Goal: Transaction & Acquisition: Book appointment/travel/reservation

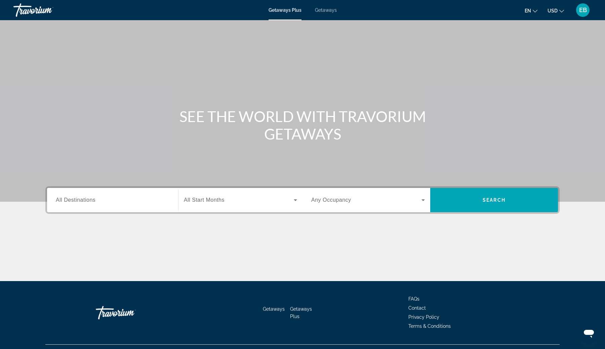
click at [112, 201] on input "Destination All Destinations" at bounding box center [113, 200] width 114 height 8
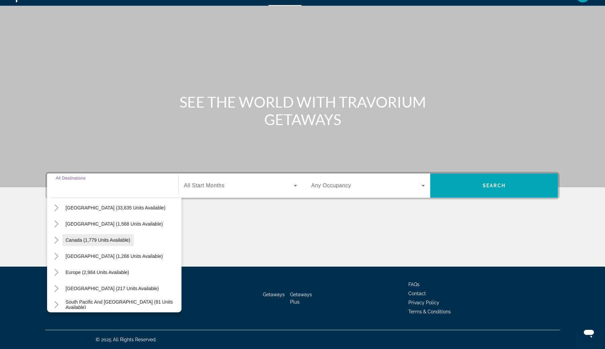
scroll to position [26, 0]
click at [112, 273] on span "Europe (2,984 units available)" at bounding box center [98, 270] width 64 height 5
type input "**********"
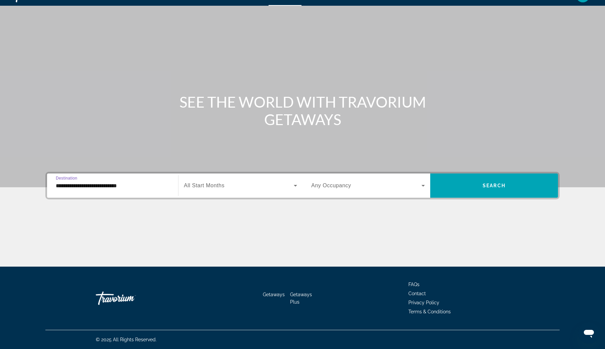
click at [237, 185] on span "Search widget" at bounding box center [239, 186] width 110 height 8
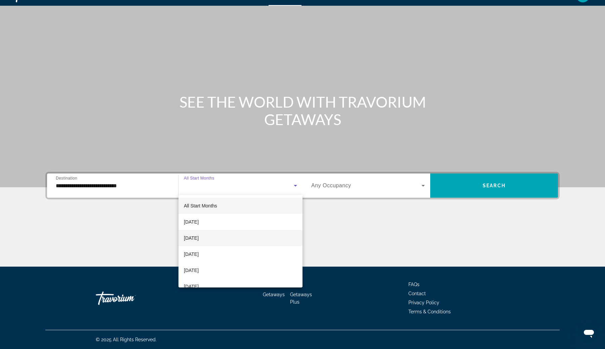
click at [218, 235] on mat-option "[DATE]" at bounding box center [241, 238] width 124 height 16
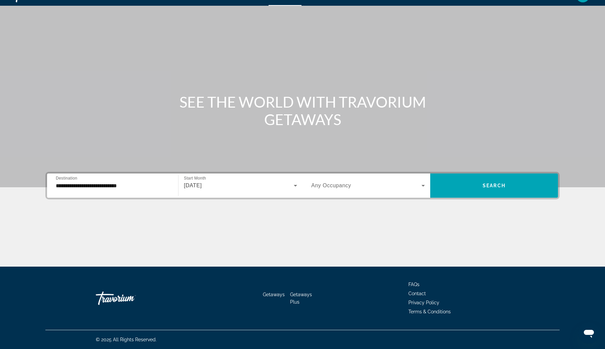
click at [386, 178] on div "Search widget" at bounding box center [368, 185] width 114 height 19
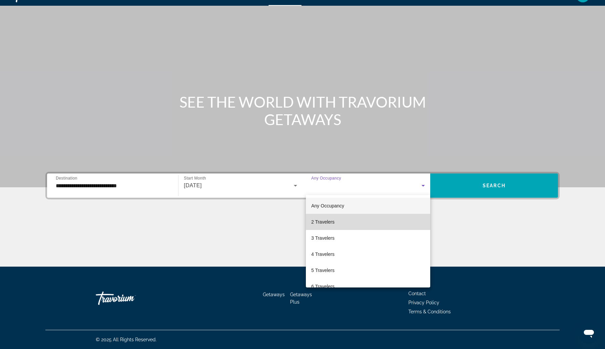
click at [360, 220] on mat-option "2 Travelers" at bounding box center [368, 222] width 124 height 16
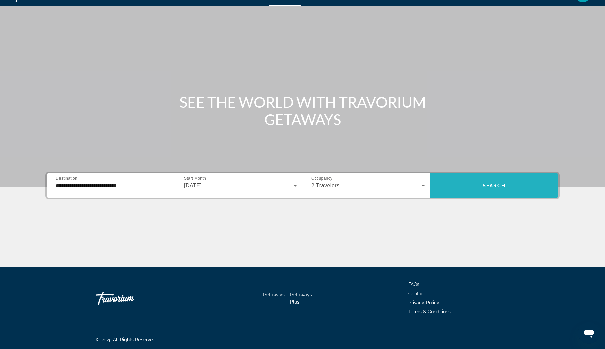
click at [493, 186] on span "Search" at bounding box center [494, 185] width 23 height 5
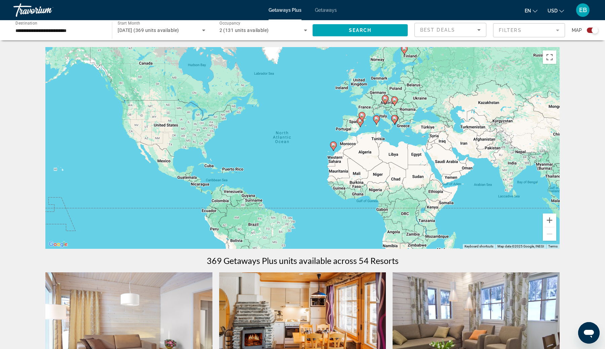
click at [333, 145] on image "Main content" at bounding box center [334, 145] width 4 height 4
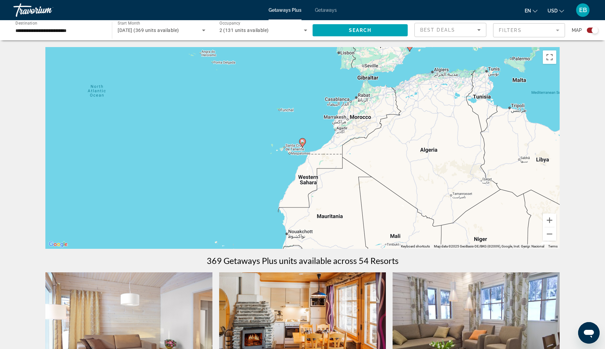
click at [311, 142] on div "To navigate, press the arrow keys. To activate drag with keyboard, press Alt + …" at bounding box center [302, 148] width 514 height 202
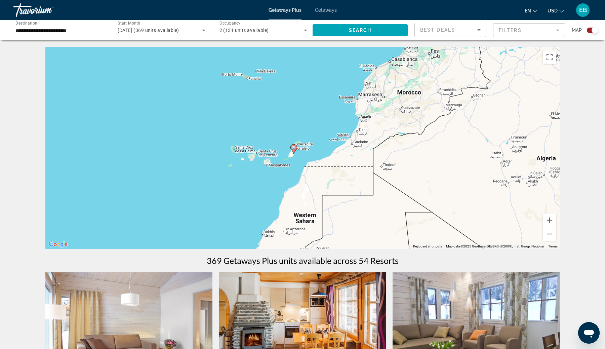
click at [299, 154] on div "To activate drag with keyboard, press Alt + Enter. Once in keyboard drag state,…" at bounding box center [302, 148] width 514 height 202
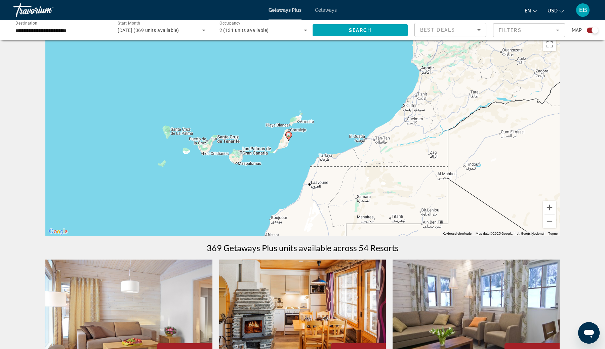
scroll to position [14, 0]
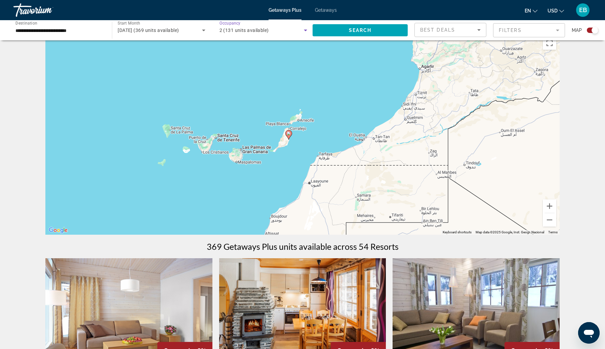
click at [248, 30] on span "2 (131 units available)" at bounding box center [244, 30] width 49 height 5
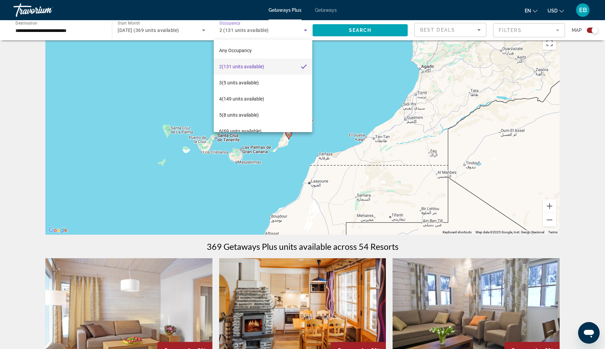
click at [248, 30] on div at bounding box center [302, 174] width 605 height 349
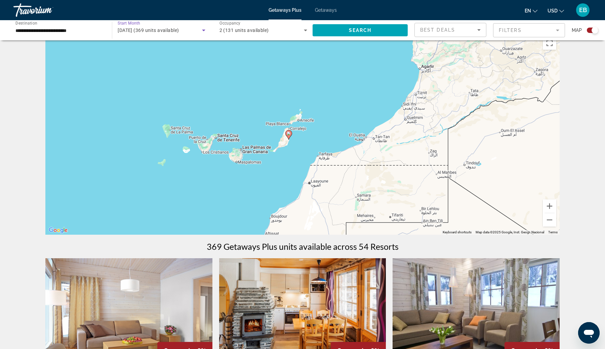
click at [174, 29] on span "October 2025 (369 units available)" at bounding box center [148, 30] width 61 height 5
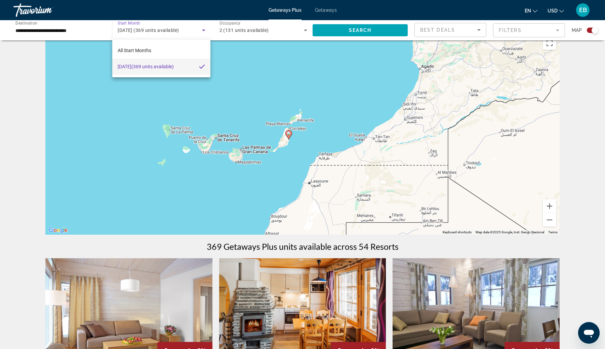
click at [174, 29] on div at bounding box center [302, 174] width 605 height 349
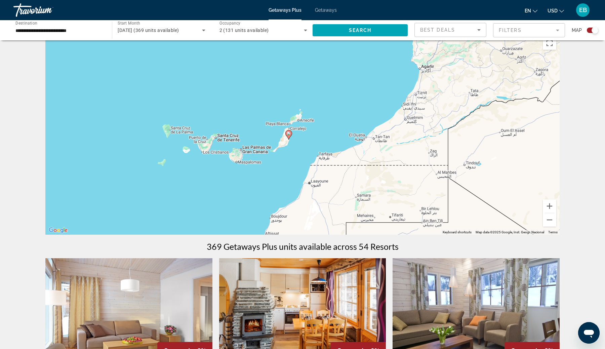
scroll to position [18, 0]
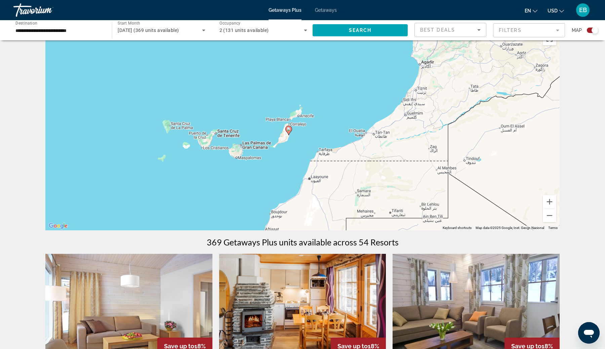
click at [288, 130] on image "Main content" at bounding box center [289, 129] width 4 height 4
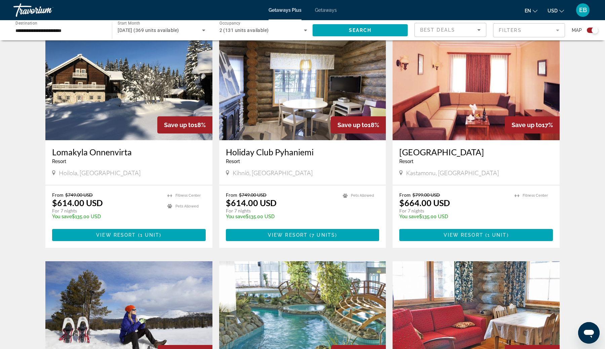
scroll to position [947, 0]
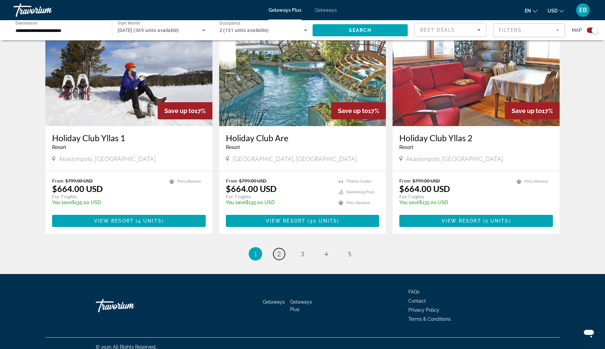
click at [280, 250] on span "2" at bounding box center [278, 253] width 3 height 7
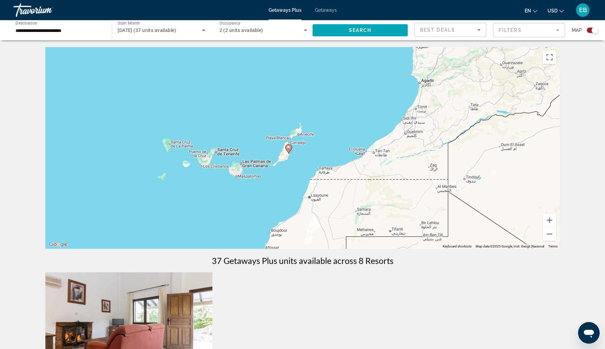
click at [185, 26] on div "October 2025 (37 units available)" at bounding box center [160, 30] width 84 height 8
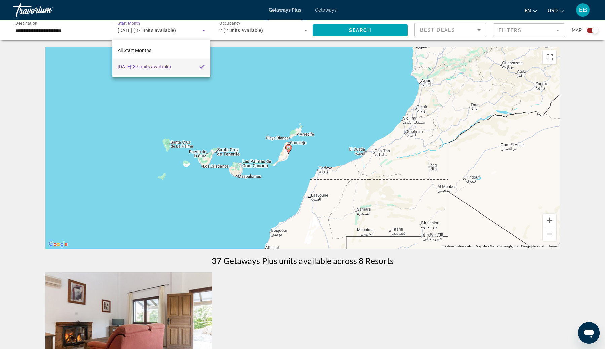
click at [185, 29] on div at bounding box center [302, 174] width 605 height 349
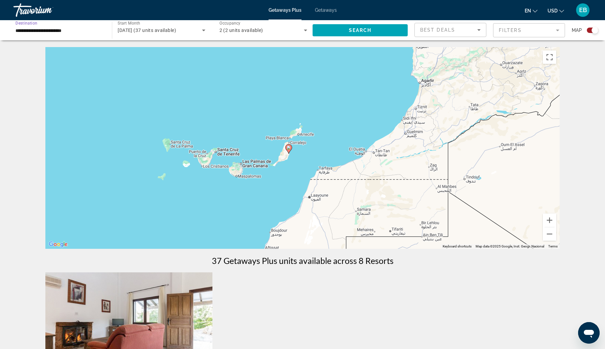
click at [73, 31] on input "**********" at bounding box center [59, 31] width 88 height 8
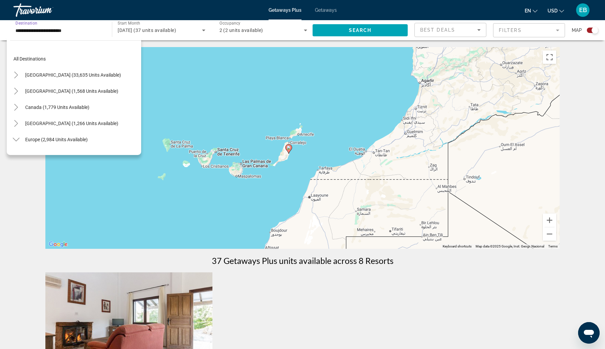
scroll to position [266, 0]
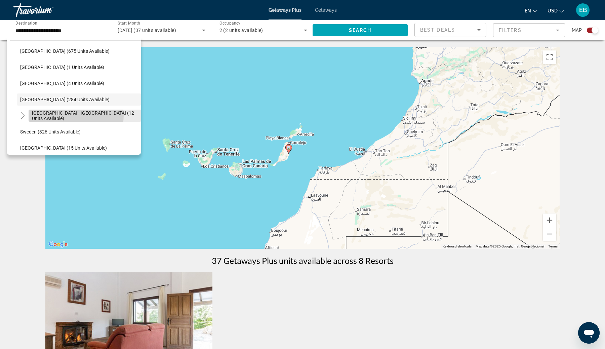
click at [70, 115] on span "Spain - Canary Islands (12 units available)" at bounding box center [85, 115] width 106 height 11
type input "**********"
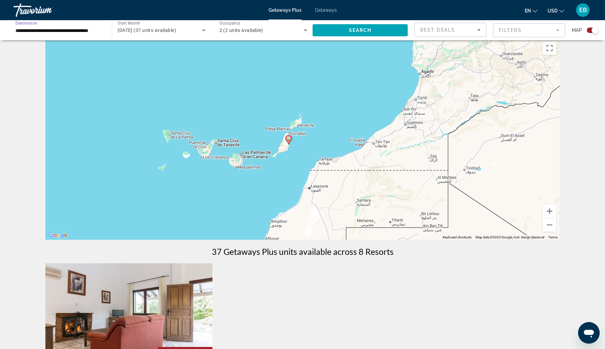
scroll to position [13, 0]
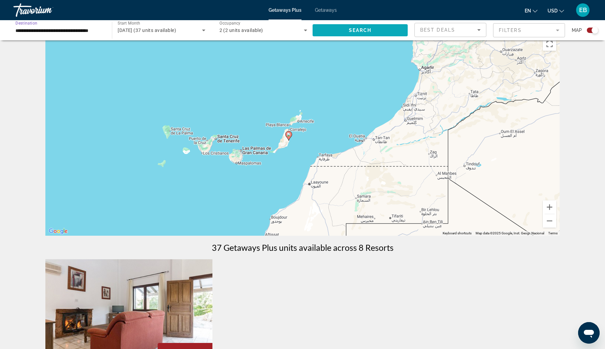
click at [357, 29] on span "Search" at bounding box center [360, 30] width 23 height 5
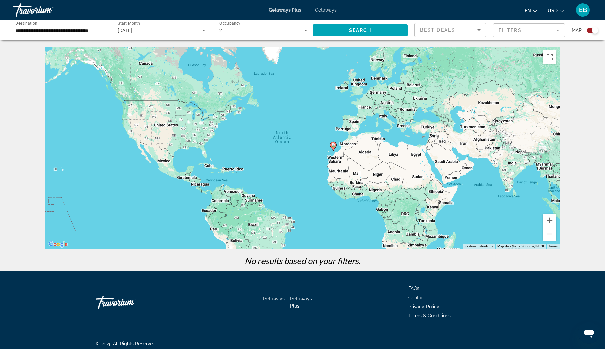
click at [198, 28] on div "October 2025" at bounding box center [160, 30] width 84 height 8
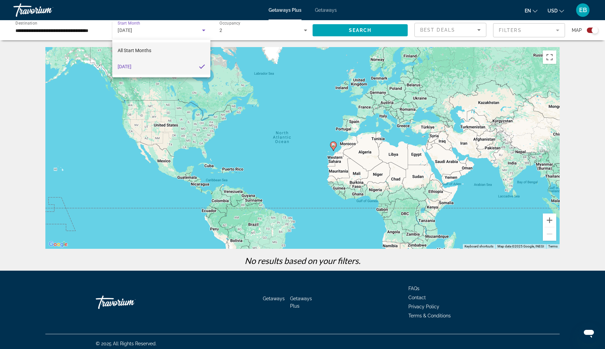
click at [175, 51] on mat-option "All Start Months" at bounding box center [161, 50] width 98 height 16
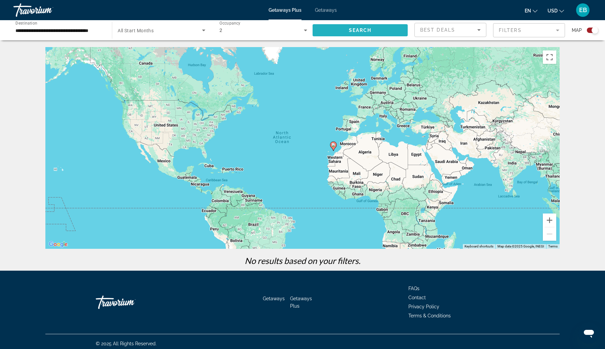
click at [357, 29] on span "Search" at bounding box center [360, 30] width 23 height 5
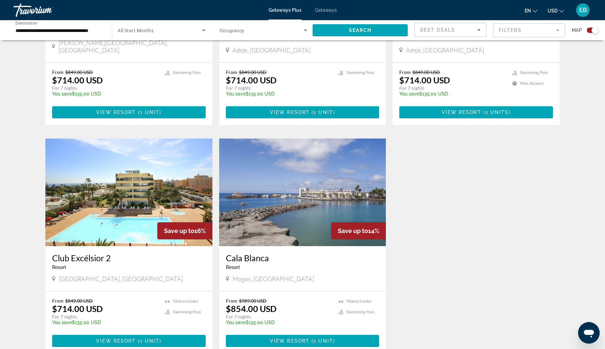
scroll to position [372, 0]
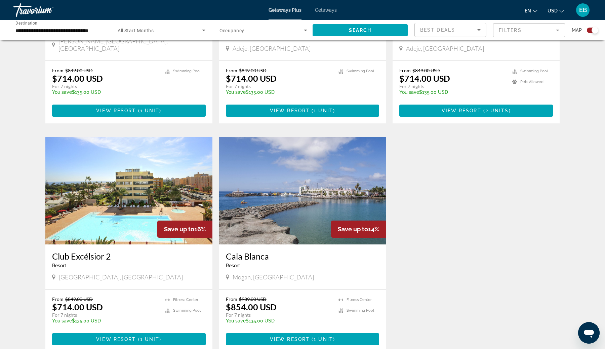
click at [167, 167] on img "Main content" at bounding box center [128, 191] width 167 height 108
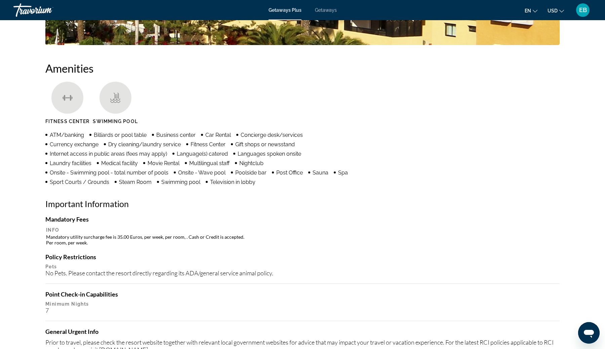
scroll to position [452, 0]
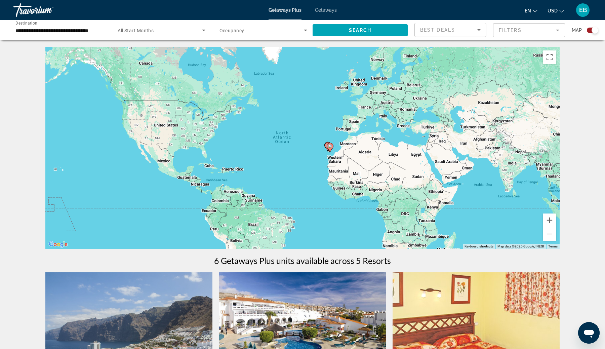
click at [180, 34] on span "Search widget" at bounding box center [160, 30] width 84 height 8
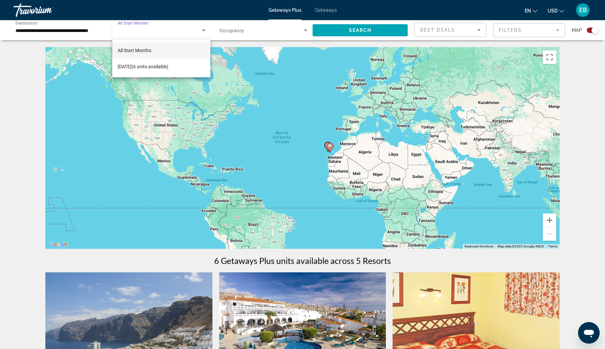
click at [80, 35] on div at bounding box center [302, 174] width 605 height 349
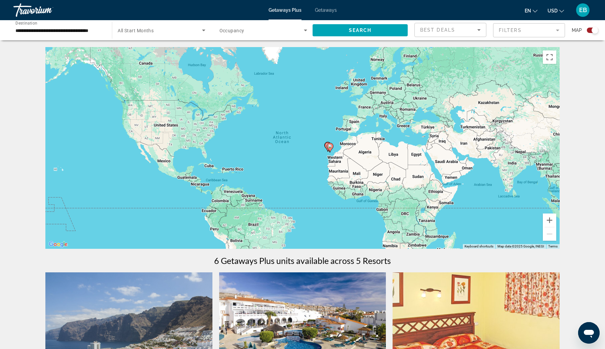
click at [76, 31] on input "**********" at bounding box center [59, 31] width 88 height 8
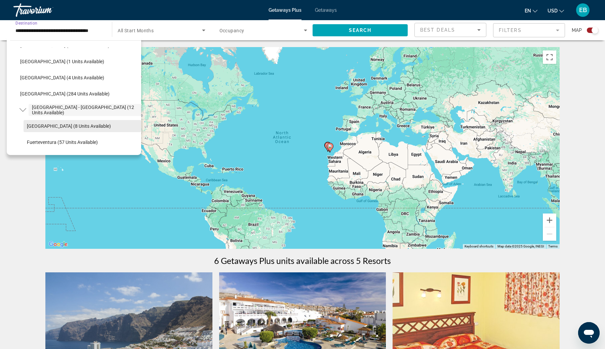
scroll to position [251, 0]
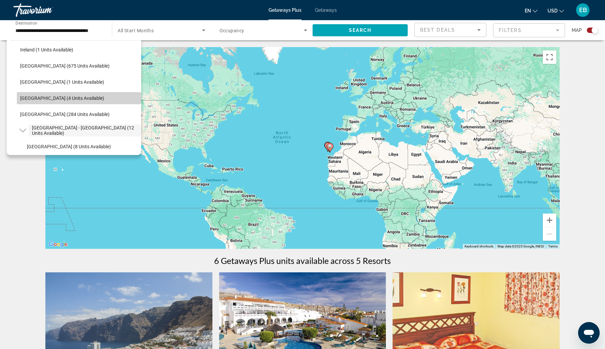
click at [57, 98] on span "Serbia (4 units available)" at bounding box center [62, 97] width 84 height 5
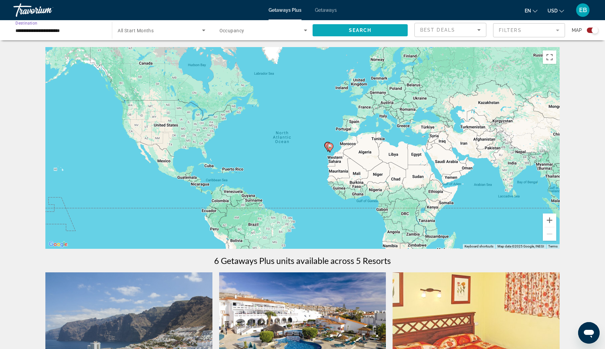
click at [348, 30] on span "Search widget" at bounding box center [360, 30] width 95 height 16
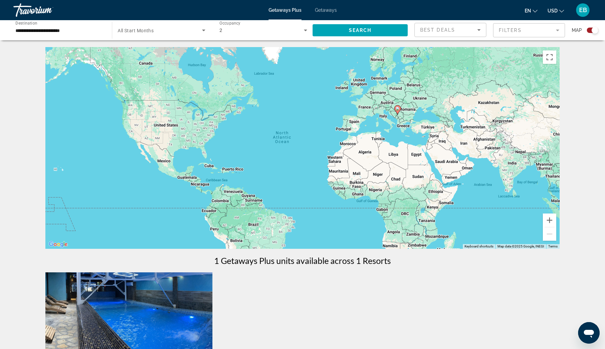
click at [60, 26] on div "**********" at bounding box center [59, 30] width 88 height 19
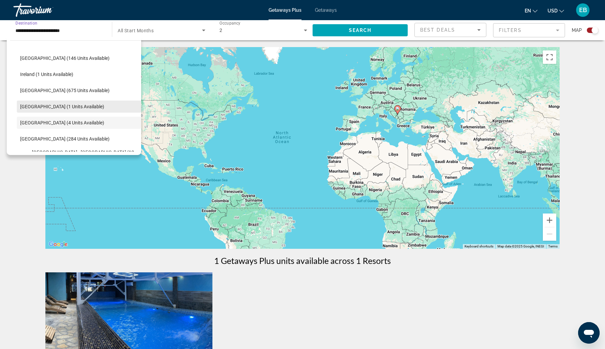
scroll to position [226, 0]
click at [50, 87] on span "Search widget" at bounding box center [79, 91] width 124 height 16
type input "**********"
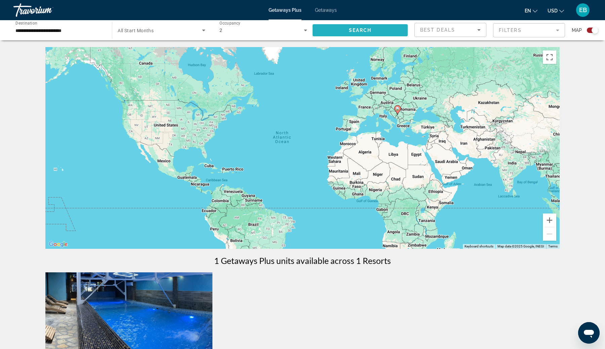
click at [355, 31] on span "Search" at bounding box center [360, 30] width 23 height 5
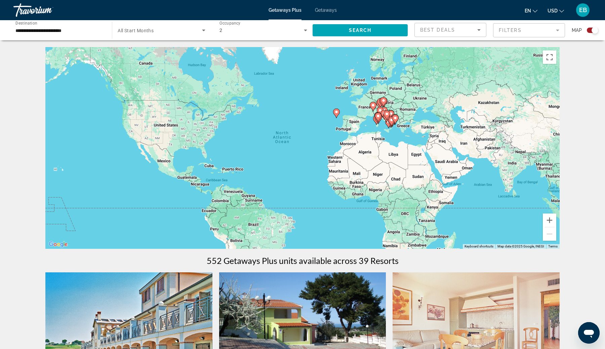
click at [393, 106] on div "To activate drag with keyboard, press Alt + Enter. Once in keyboard drag state,…" at bounding box center [302, 148] width 514 height 202
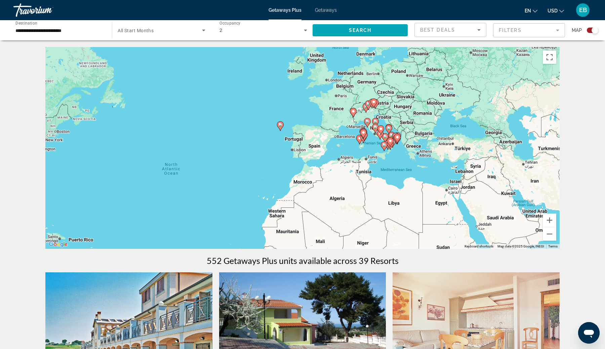
click at [584, 9] on span "EB" at bounding box center [583, 10] width 8 height 7
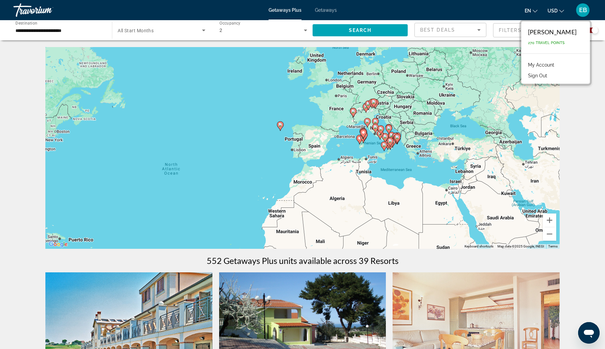
click at [585, 10] on span "EB" at bounding box center [583, 10] width 8 height 7
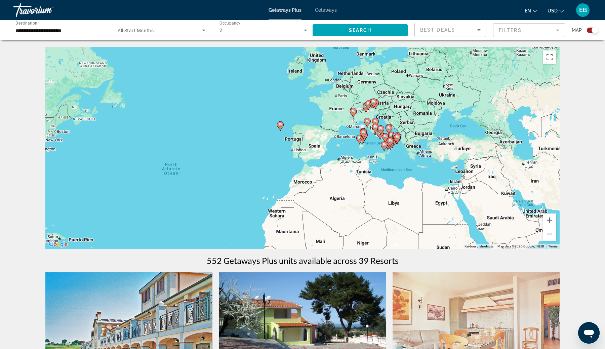
click at [44, 8] on div "Travorium" at bounding box center [46, 9] width 67 height 17
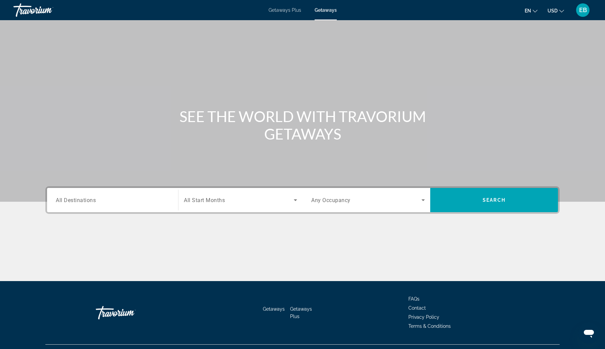
click at [49, 11] on div "Travorium" at bounding box center [46, 9] width 67 height 17
click at [290, 12] on span "Getaways Plus" at bounding box center [285, 9] width 33 height 5
click at [115, 201] on input "Destination All Destinations" at bounding box center [113, 200] width 114 height 8
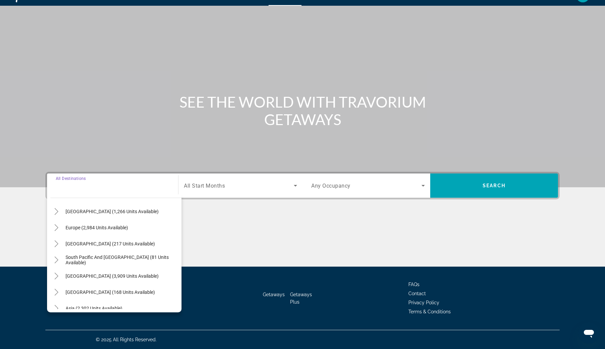
scroll to position [77, 0]
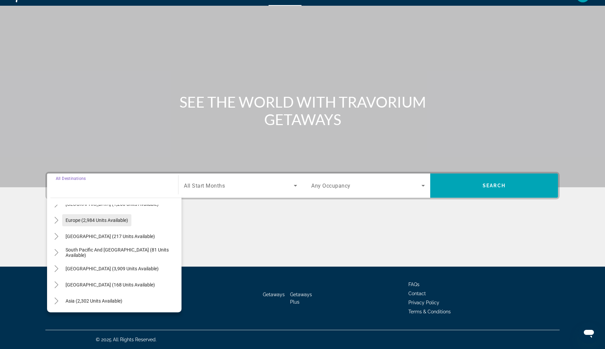
click at [122, 226] on span "Search widget" at bounding box center [96, 220] width 69 height 16
type input "**********"
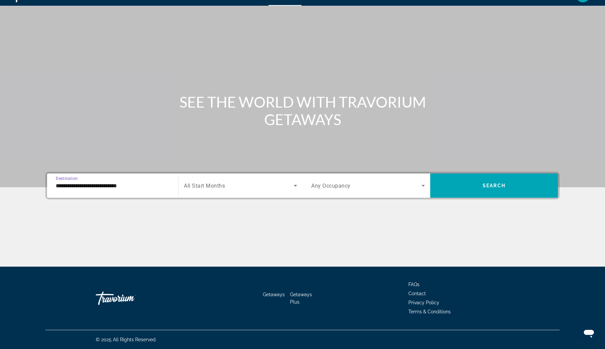
click at [227, 189] on span "Search widget" at bounding box center [239, 186] width 110 height 8
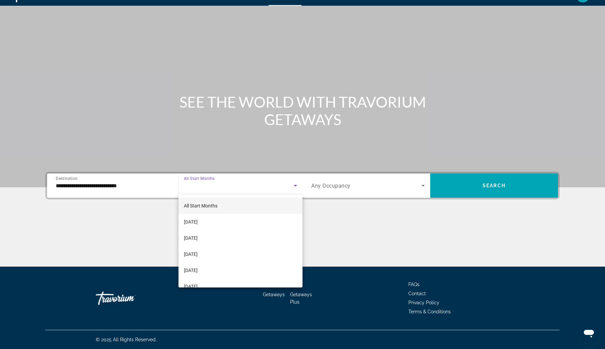
click at [220, 206] on mat-option "All Start Months" at bounding box center [241, 206] width 124 height 16
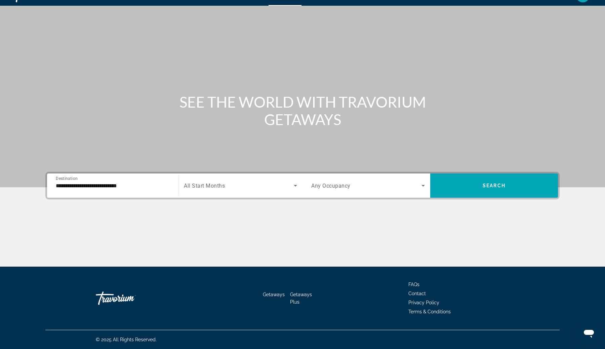
click at [354, 193] on div "Search widget" at bounding box center [368, 185] width 114 height 19
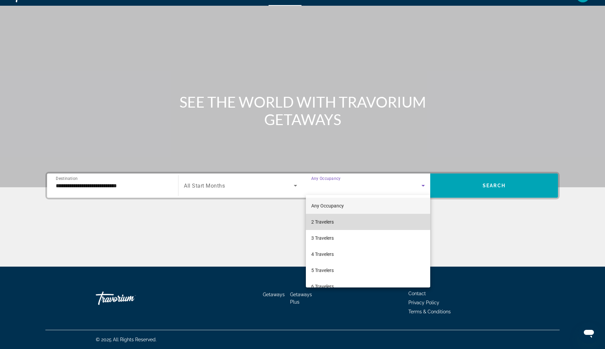
click at [333, 221] on span "2 Travelers" at bounding box center [322, 222] width 23 height 8
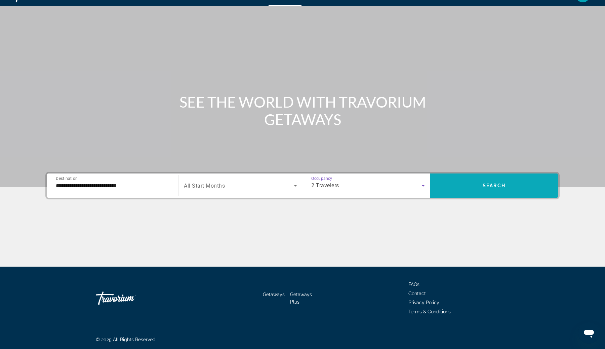
click at [466, 180] on span "Search widget" at bounding box center [494, 186] width 128 height 16
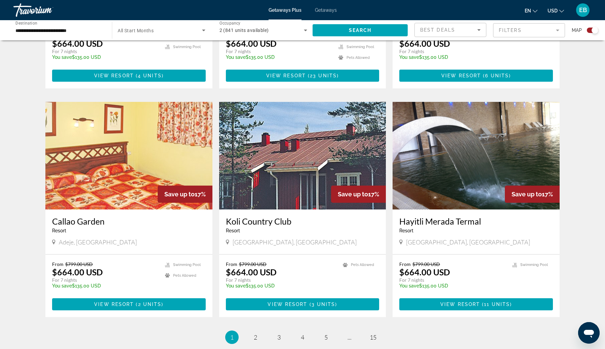
scroll to position [947, 0]
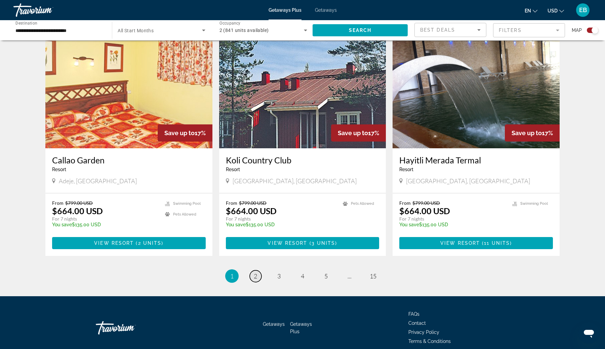
click at [255, 272] on span "2" at bounding box center [255, 275] width 3 height 7
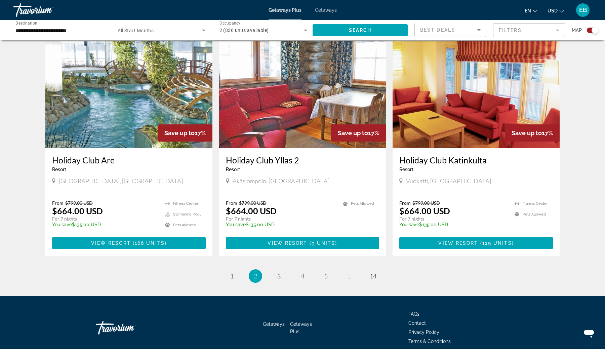
scroll to position [947, 0]
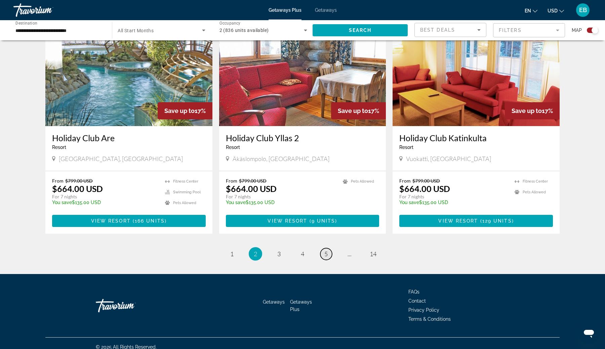
click at [327, 250] on span "5" at bounding box center [325, 253] width 3 height 7
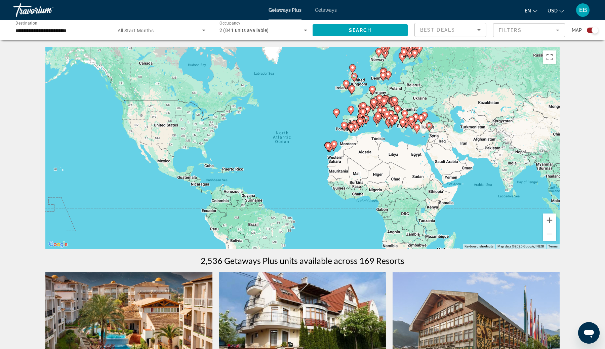
click at [251, 31] on span "2 (841 units available)" at bounding box center [244, 30] width 49 height 5
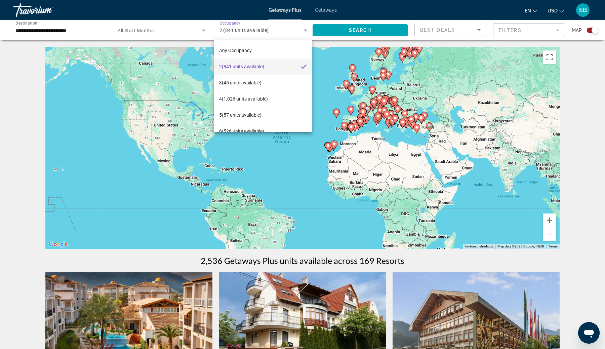
click at [81, 25] on div at bounding box center [302, 174] width 605 height 349
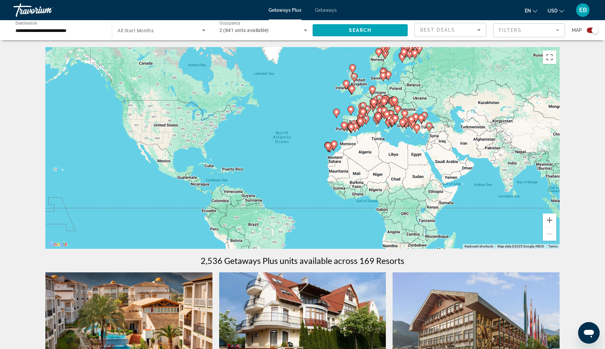
click at [72, 30] on input "**********" at bounding box center [59, 31] width 88 height 8
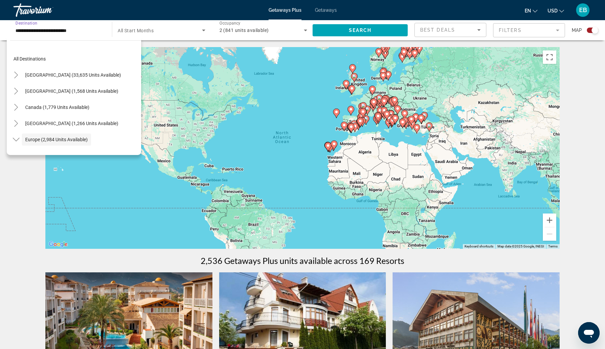
scroll to position [40, 0]
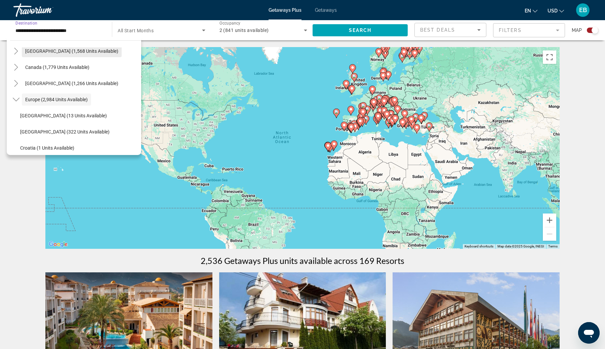
click at [65, 50] on span "Mexico (1,568 units available)" at bounding box center [71, 50] width 93 height 5
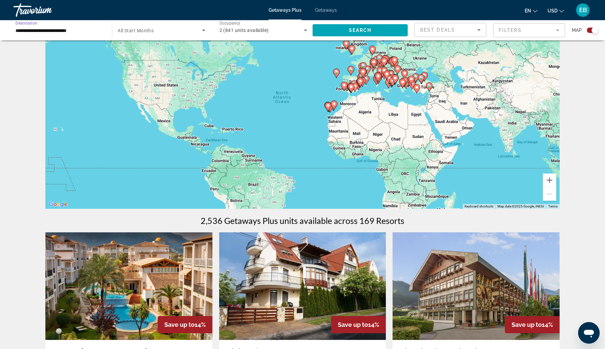
scroll to position [47, 0]
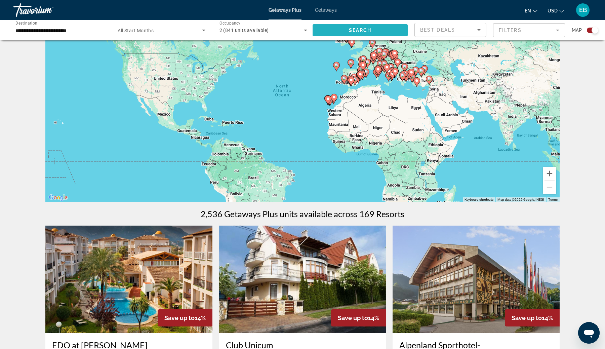
click at [341, 32] on span "Search widget" at bounding box center [360, 30] width 95 height 16
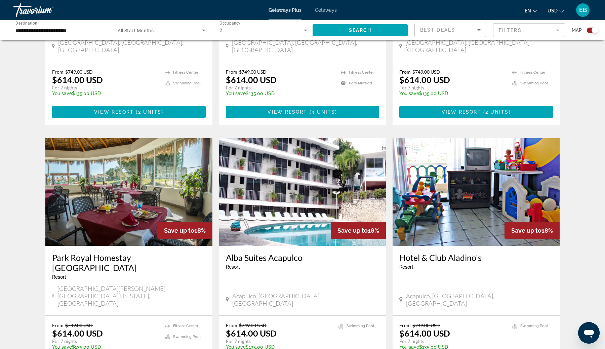
scroll to position [958, 0]
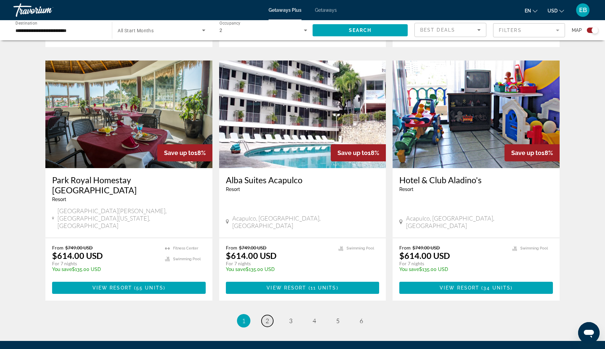
click at [266, 317] on span "2" at bounding box center [267, 320] width 3 height 7
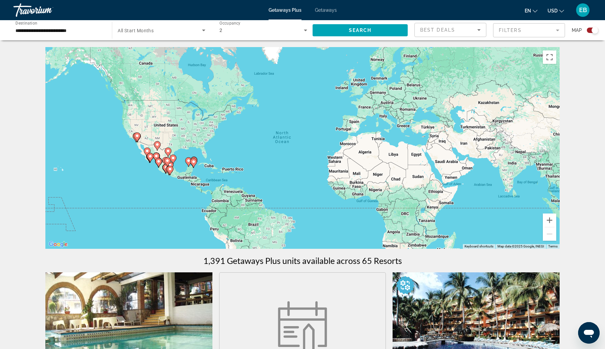
click at [71, 27] on input "**********" at bounding box center [59, 31] width 88 height 8
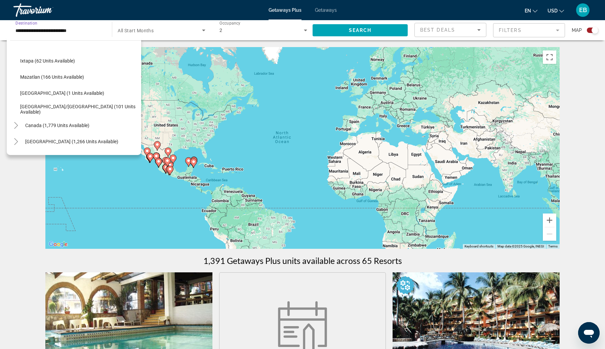
scroll to position [133, 0]
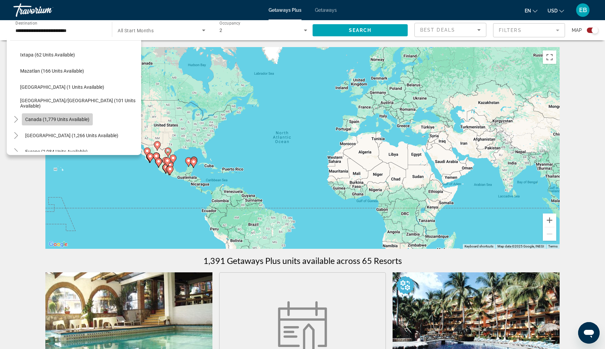
click at [67, 120] on span "Canada (1,779 units available)" at bounding box center [57, 119] width 64 height 5
type input "**********"
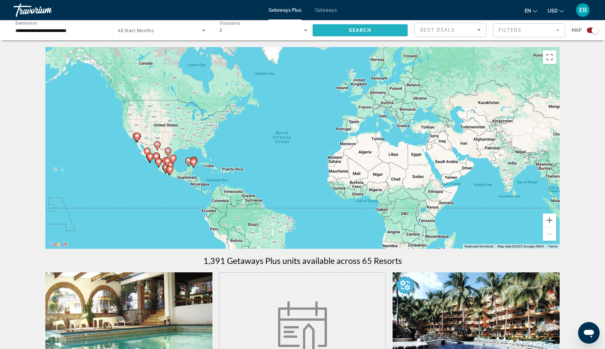
click at [353, 31] on span "Search" at bounding box center [360, 30] width 23 height 5
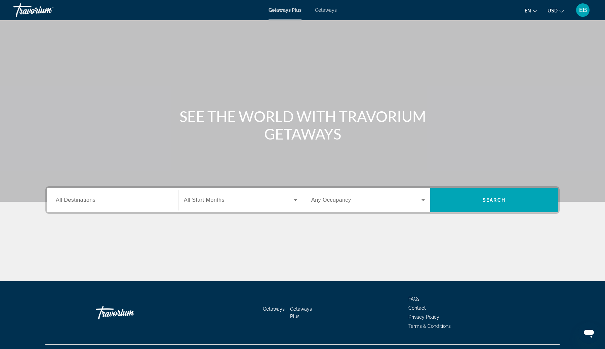
click at [131, 201] on input "Destination All Destinations" at bounding box center [113, 200] width 114 height 8
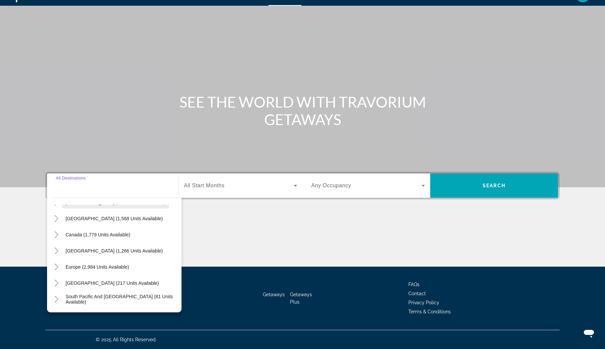
scroll to position [33, 0]
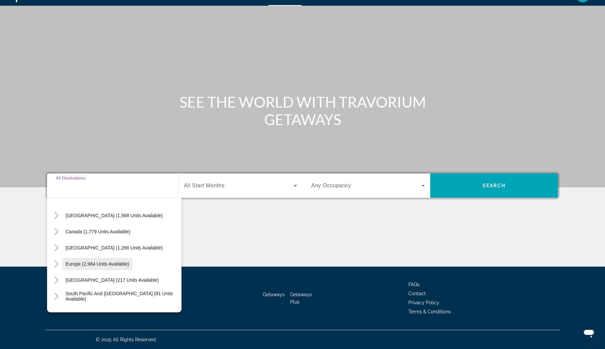
click at [111, 264] on span "Europe (2,984 units available)" at bounding box center [98, 263] width 64 height 5
type input "**********"
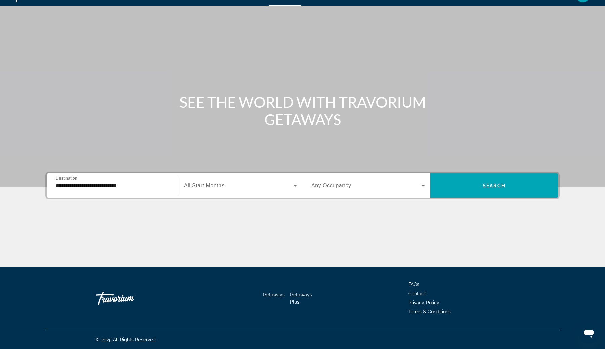
click at [205, 185] on span "All Start Months" at bounding box center [204, 186] width 41 height 6
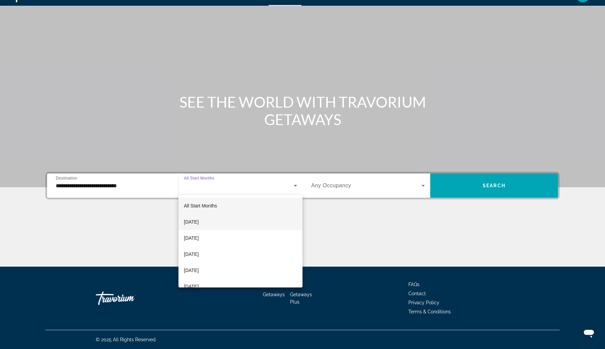
click at [206, 215] on mat-option "[DATE]" at bounding box center [241, 222] width 124 height 16
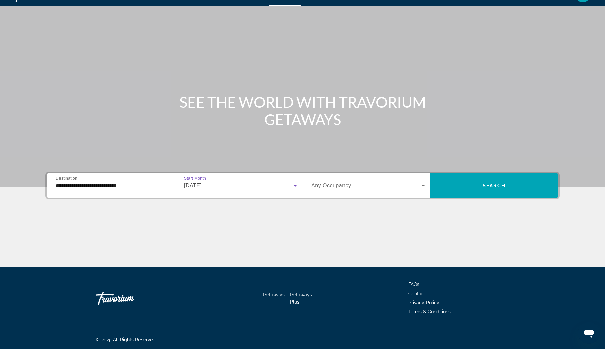
click at [202, 186] on span "[DATE]" at bounding box center [193, 186] width 18 height 6
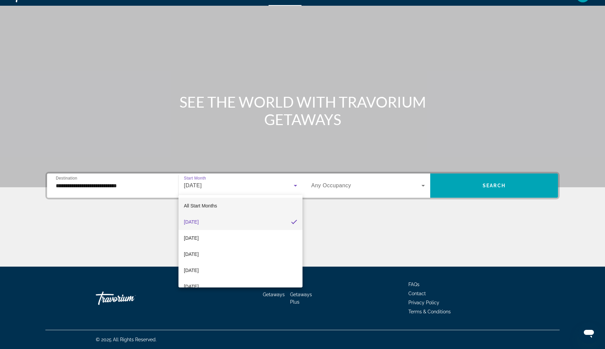
click at [206, 211] on mat-option "All Start Months" at bounding box center [241, 206] width 124 height 16
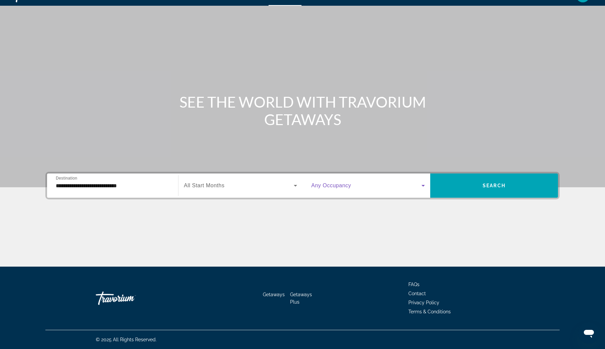
click at [391, 185] on span "Search widget" at bounding box center [366, 186] width 110 height 8
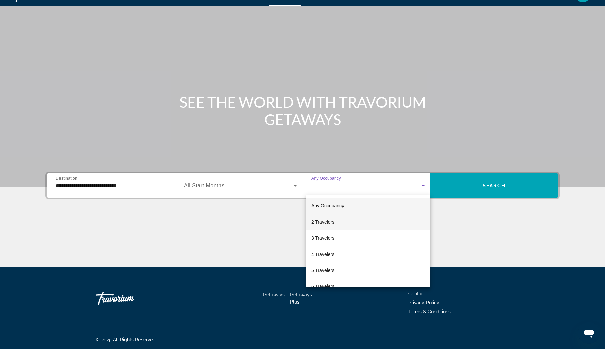
click at [379, 221] on mat-option "2 Travelers" at bounding box center [368, 222] width 124 height 16
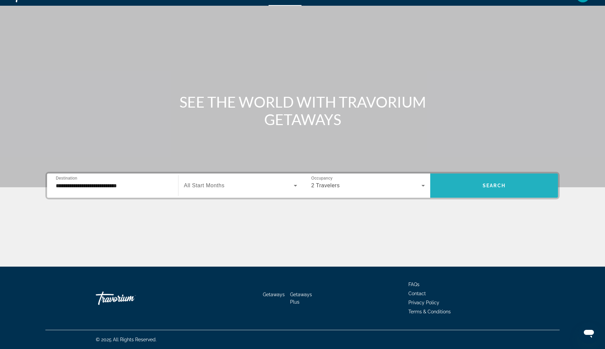
click at [462, 190] on span "Search widget" at bounding box center [494, 186] width 128 height 16
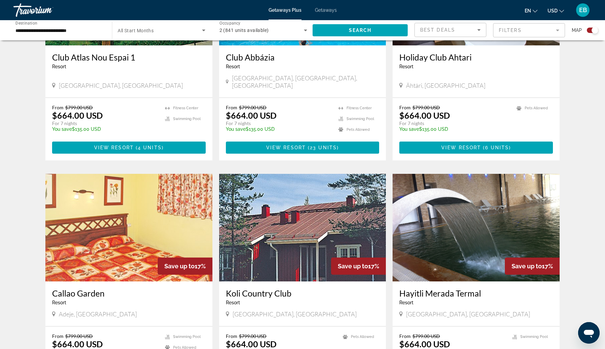
scroll to position [947, 0]
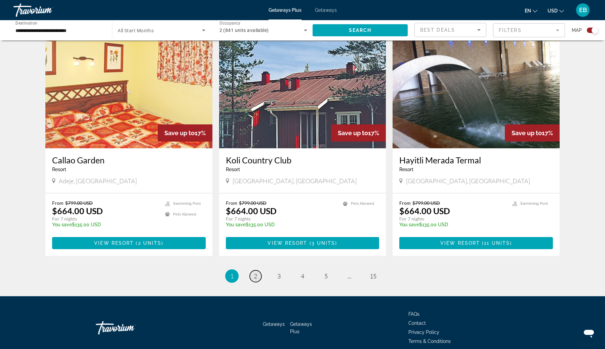
click at [254, 272] on span "2" at bounding box center [255, 275] width 3 height 7
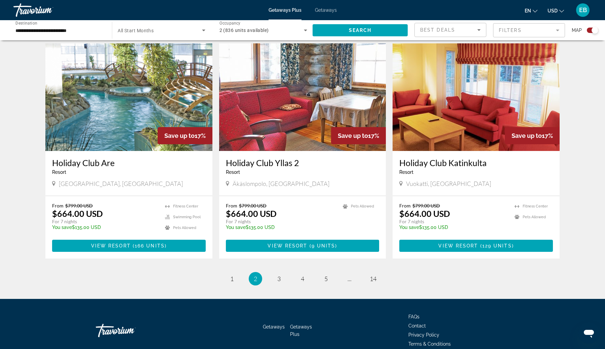
scroll to position [947, 0]
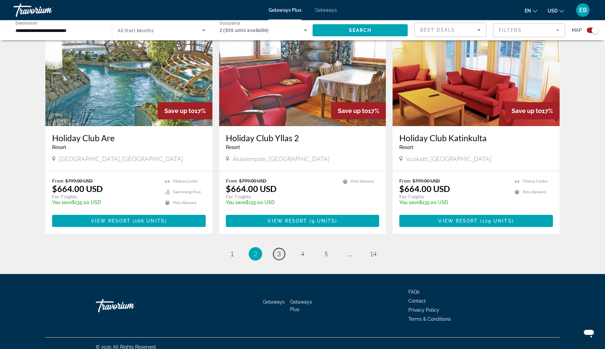
click at [280, 250] on span "3" at bounding box center [278, 253] width 3 height 7
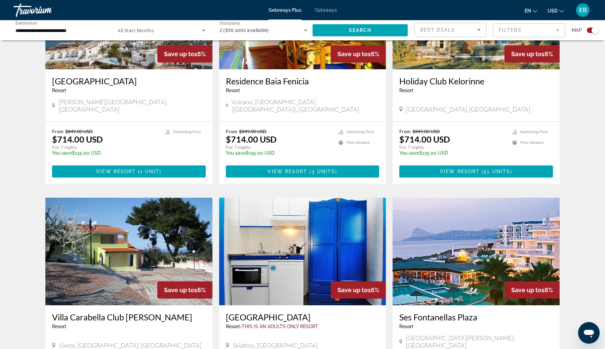
scroll to position [947, 0]
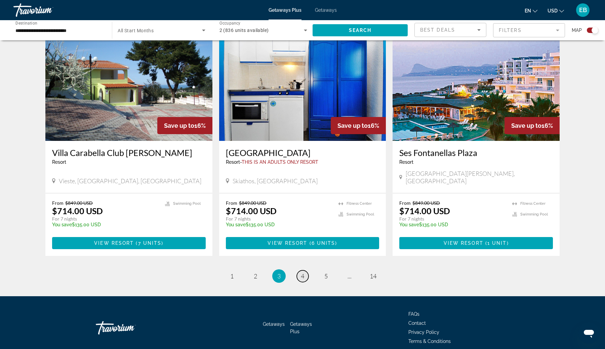
click at [300, 270] on link "page 4" at bounding box center [303, 276] width 12 height 12
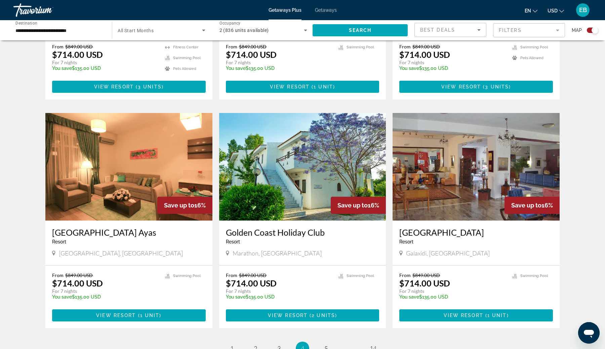
scroll to position [947, 0]
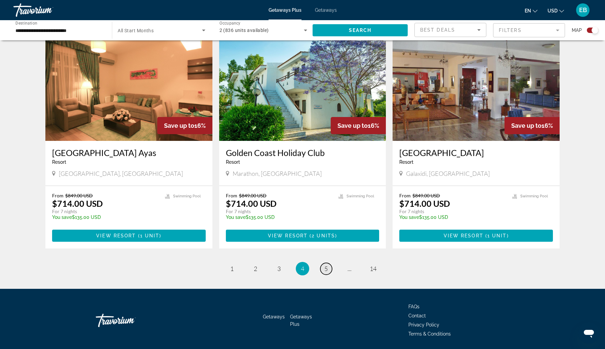
click at [322, 263] on link "page 5" at bounding box center [326, 269] width 12 height 12
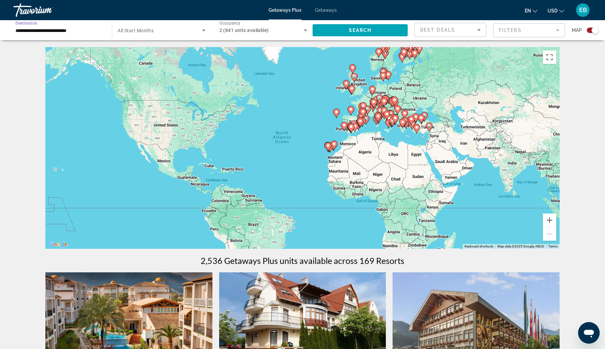
click at [86, 32] on input "**********" at bounding box center [59, 31] width 88 height 8
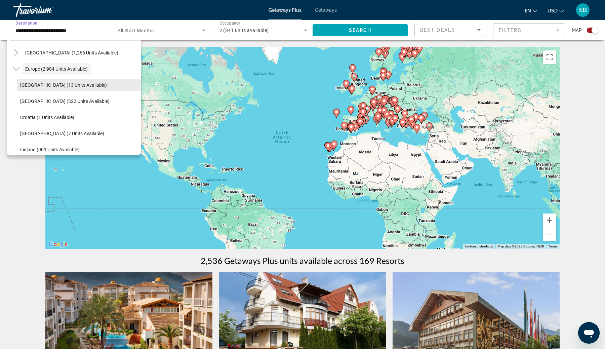
scroll to position [76, 0]
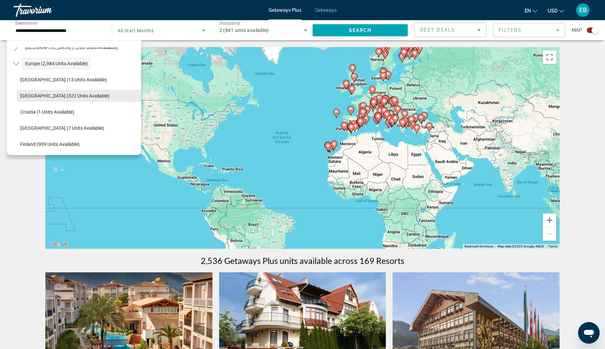
click at [61, 97] on span "Austria (322 units available)" at bounding box center [64, 95] width 89 height 5
type input "**********"
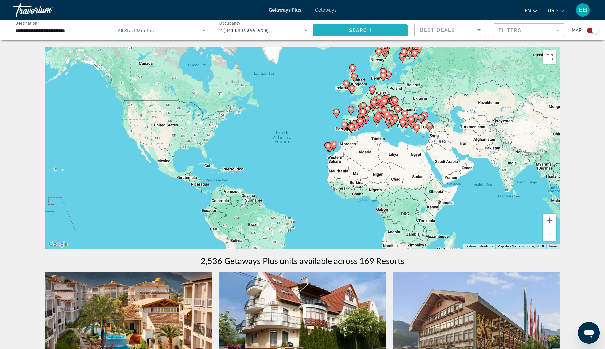
click at [337, 35] on span "Search widget" at bounding box center [360, 30] width 95 height 16
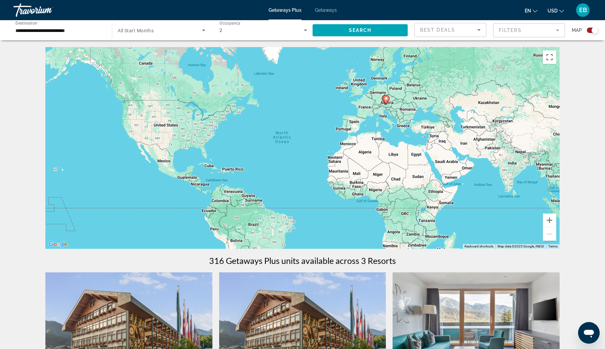
click at [45, 32] on input "**********" at bounding box center [59, 31] width 88 height 8
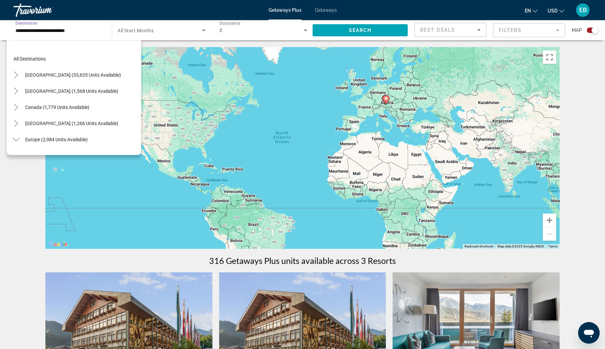
scroll to position [72, 0]
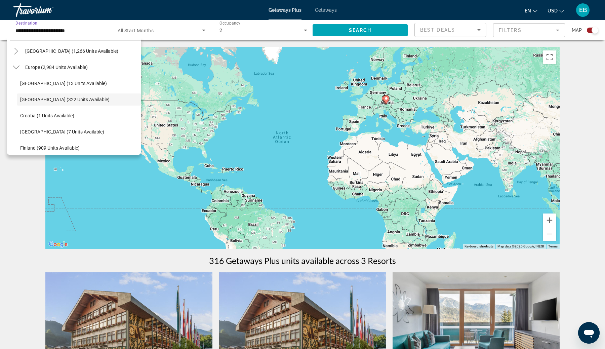
click at [23, 184] on div "← Move left → Move right ↑ Move up ↓ Move down + Zoom in - Zoom out Home Jump l…" at bounding box center [302, 285] width 605 height 477
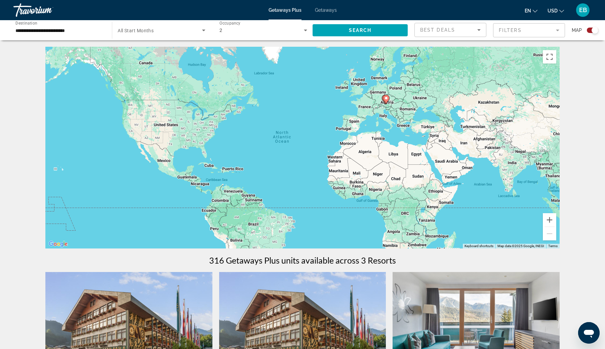
scroll to position [0, 0]
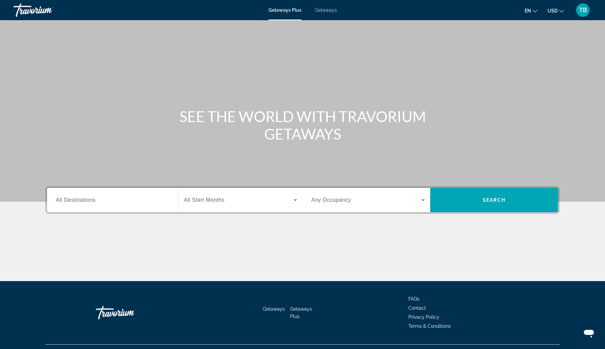
click at [112, 200] on input "Destination All Destinations" at bounding box center [113, 200] width 114 height 8
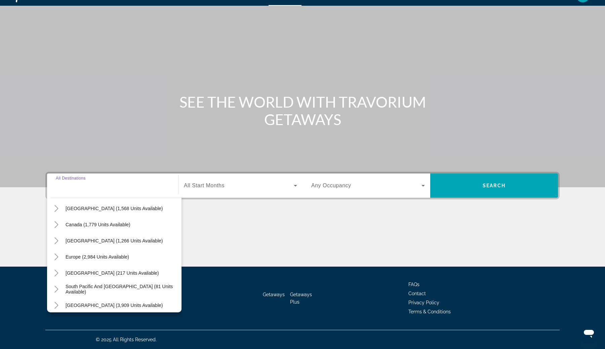
scroll to position [40, 0]
click at [116, 256] on span "Europe (2,984 units available)" at bounding box center [98, 257] width 64 height 5
type input "**********"
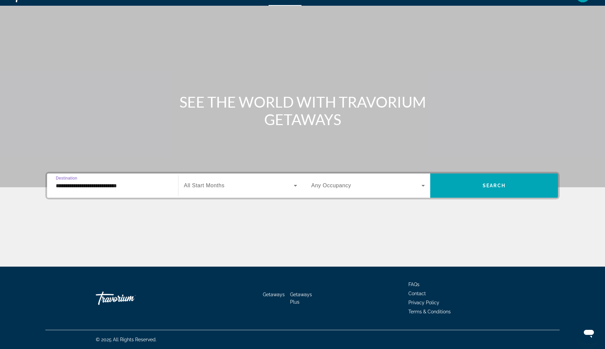
click at [243, 186] on span "Search widget" at bounding box center [239, 186] width 110 height 8
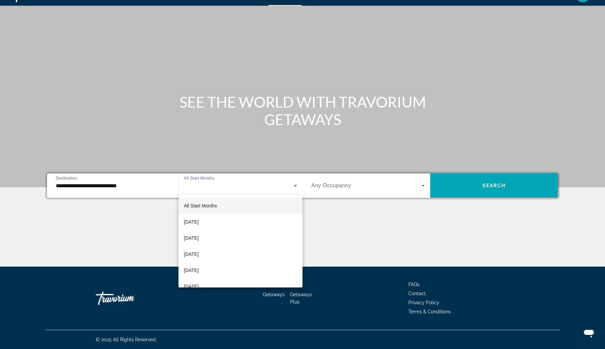
click at [211, 206] on span "All Start Months" at bounding box center [200, 205] width 33 height 5
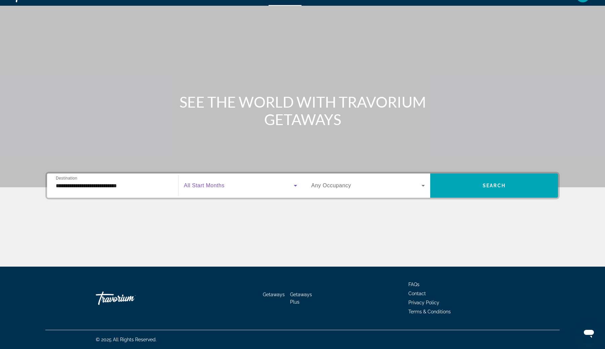
click at [380, 187] on span "Search widget" at bounding box center [366, 186] width 110 height 8
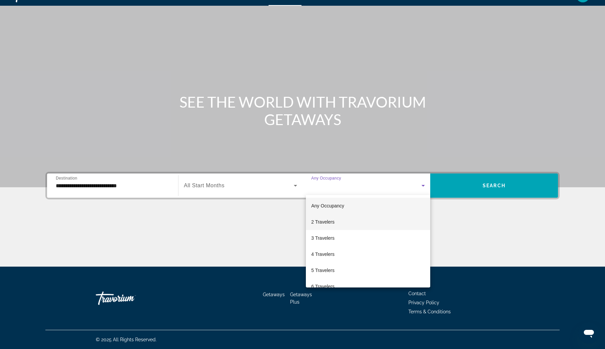
click at [364, 221] on mat-option "2 Travelers" at bounding box center [368, 222] width 124 height 16
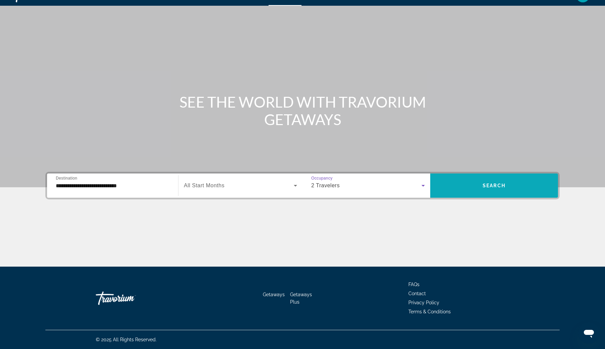
click at [494, 184] on span "Search" at bounding box center [494, 185] width 23 height 5
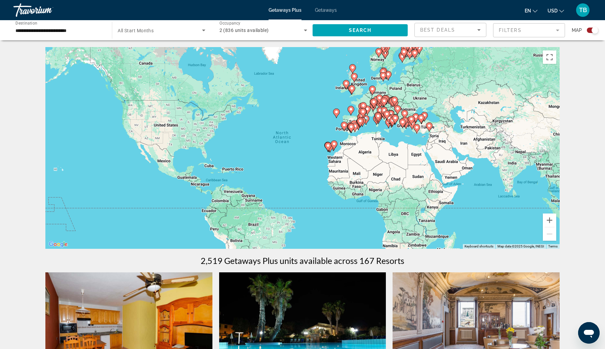
click at [472, 26] on div "Best Deals" at bounding box center [448, 30] width 57 height 8
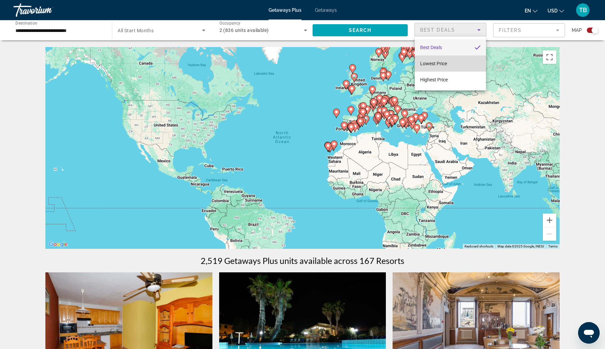
click at [449, 67] on mat-option "Lowest Price" at bounding box center [450, 63] width 71 height 16
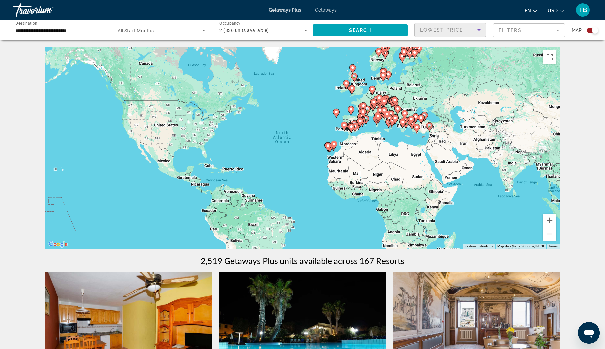
click at [449, 67] on div "To activate drag with keyboard, press Alt + Enter. Once in keyboard drag state,…" at bounding box center [302, 148] width 514 height 202
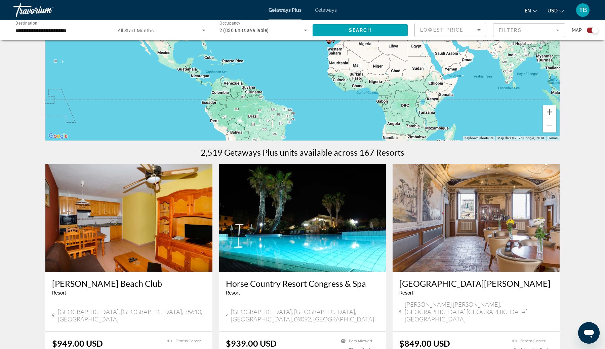
scroll to position [110, 0]
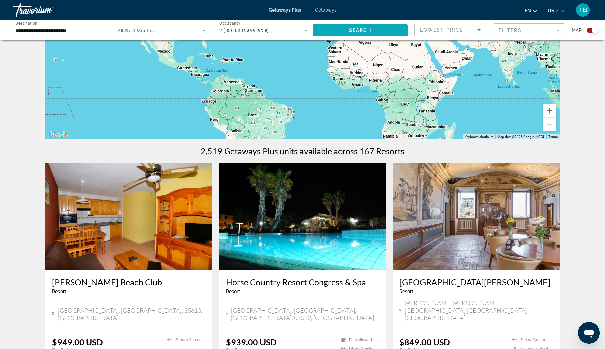
click at [390, 28] on span "Search widget" at bounding box center [360, 30] width 95 height 16
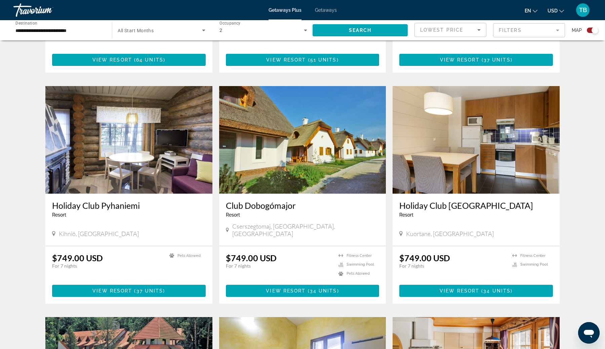
scroll to position [416, 0]
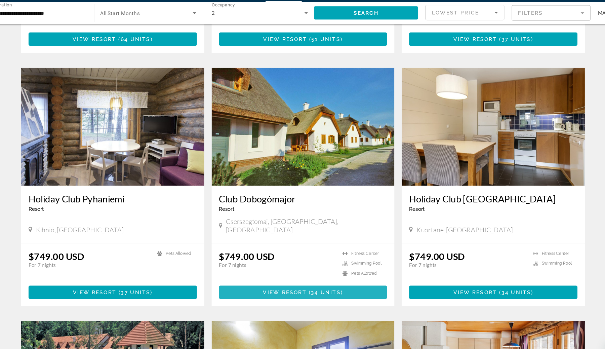
click at [305, 282] on span "View Resort" at bounding box center [286, 284] width 40 height 5
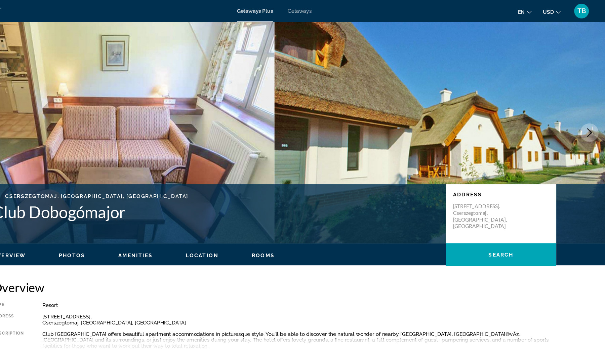
click at [135, 196] on h1 "Club Dobogómajor" at bounding box center [248, 193] width 407 height 17
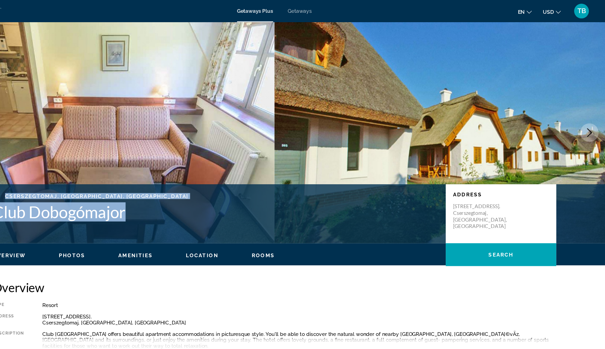
drag, startPoint x: 135, startPoint y: 196, endPoint x: 81, endPoint y: 177, distance: 56.9
click at [81, 177] on div "Cserszegtomaj, HUNGARY, Hungary Club Dobogómajor" at bounding box center [248, 188] width 407 height 27
copy div "Cserszegtomaj, HUNGARY, Hungary Club Dobogómajor"
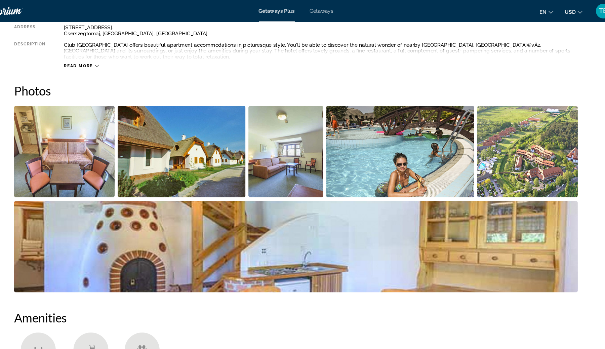
scroll to position [248, 0]
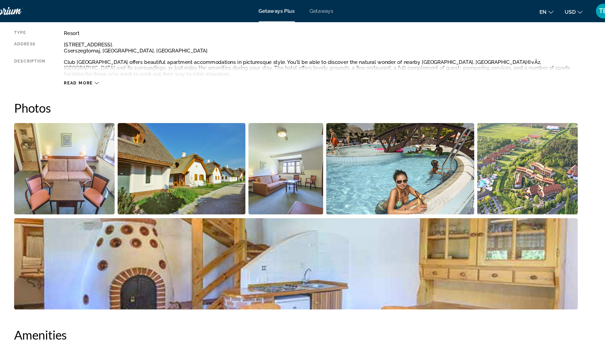
click at [121, 152] on img "Open full-screen image slider" at bounding box center [91, 153] width 92 height 83
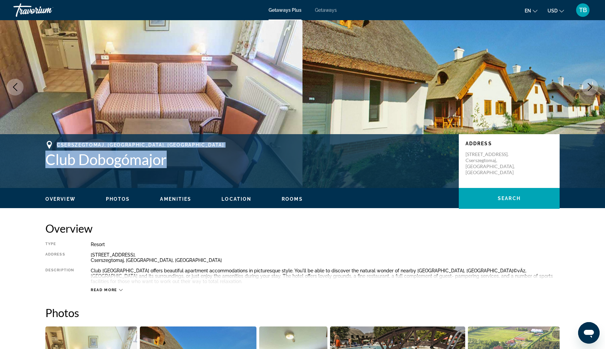
scroll to position [0, 0]
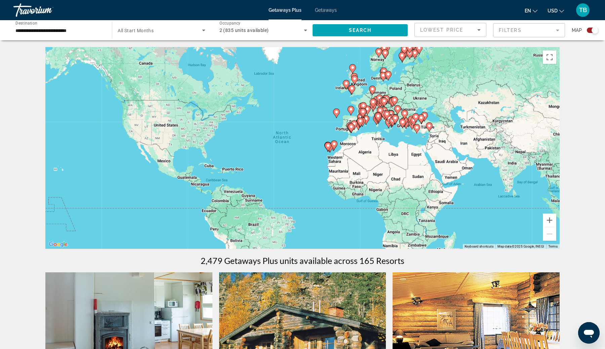
click at [37, 5] on div "Travorium" at bounding box center [46, 9] width 67 height 17
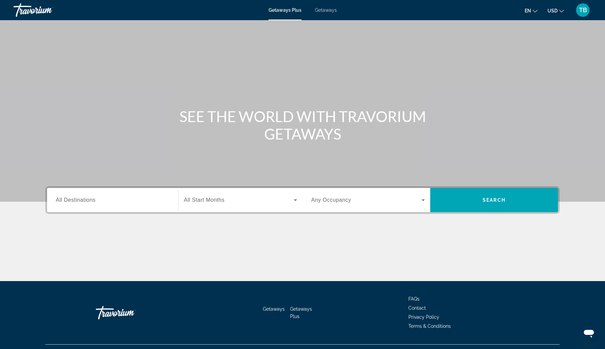
click at [100, 206] on div "Search widget" at bounding box center [113, 200] width 114 height 19
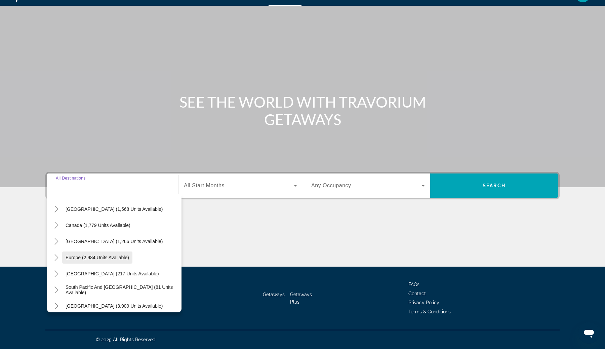
scroll to position [41, 0]
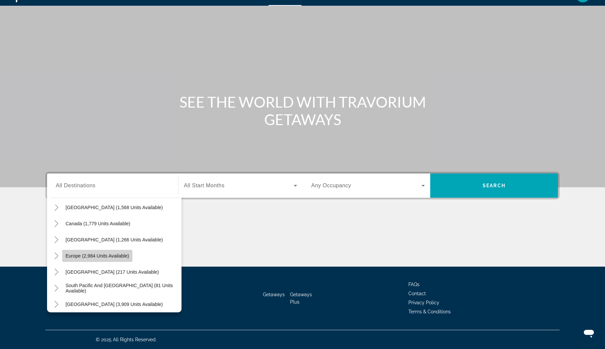
click at [102, 258] on span "Europe (2,984 units available)" at bounding box center [98, 255] width 64 height 5
type input "**********"
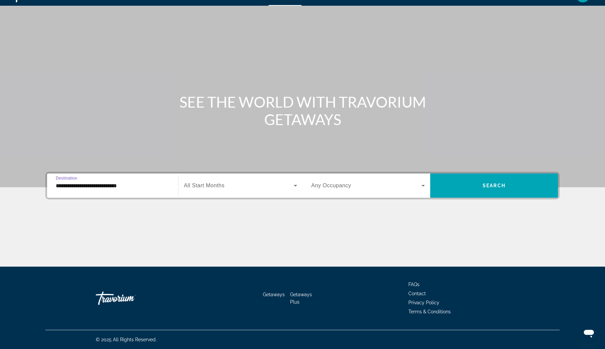
click at [227, 191] on div "Search widget" at bounding box center [240, 185] width 113 height 19
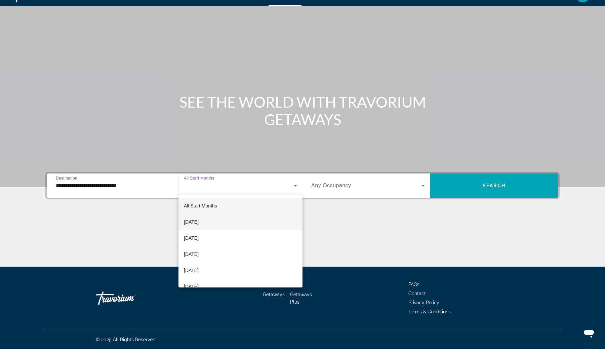
click at [251, 216] on mat-option "[DATE]" at bounding box center [241, 222] width 124 height 16
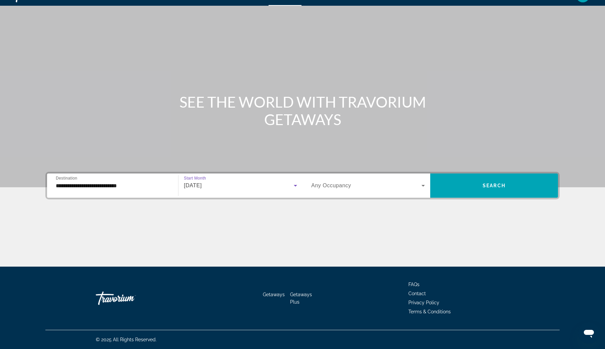
click at [362, 182] on span "Search widget" at bounding box center [366, 186] width 110 height 8
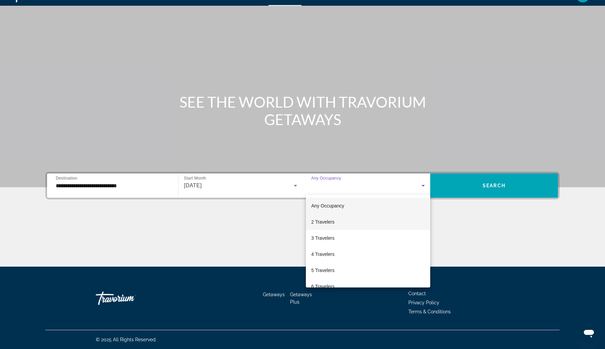
click at [352, 220] on mat-option "2 Travelers" at bounding box center [368, 222] width 124 height 16
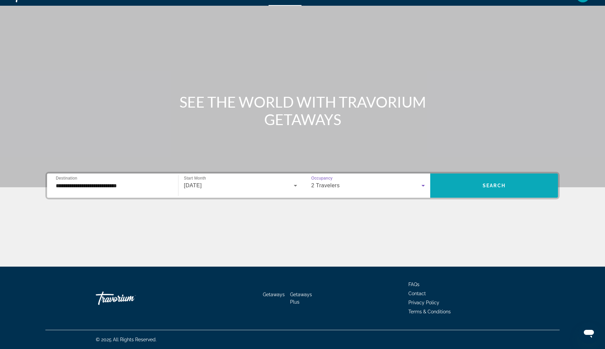
click at [471, 190] on span "Search widget" at bounding box center [494, 186] width 128 height 16
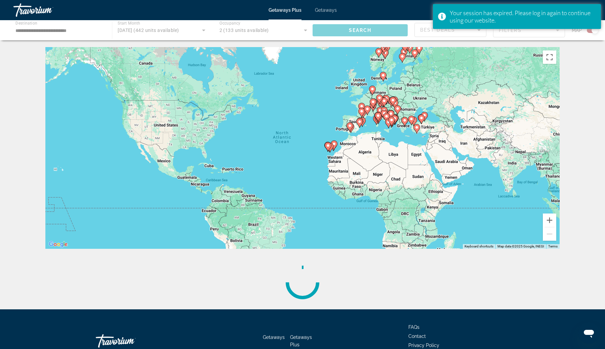
scroll to position [36, 0]
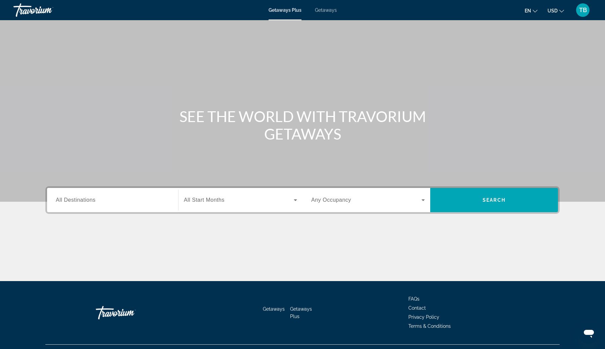
click at [586, 11] on span "TB" at bounding box center [583, 10] width 8 height 7
